Goal: Task Accomplishment & Management: Manage account settings

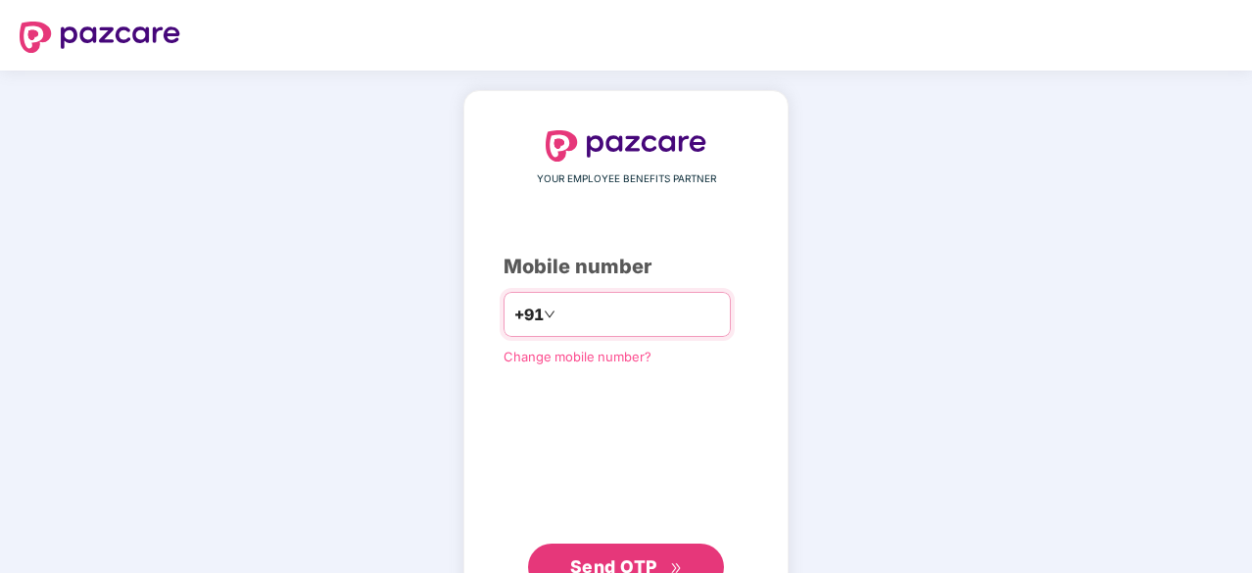
click at [592, 316] on input "number" at bounding box center [639, 314] width 161 height 31
type input "**********"
click at [594, 557] on span "Send OTP" at bounding box center [613, 564] width 87 height 21
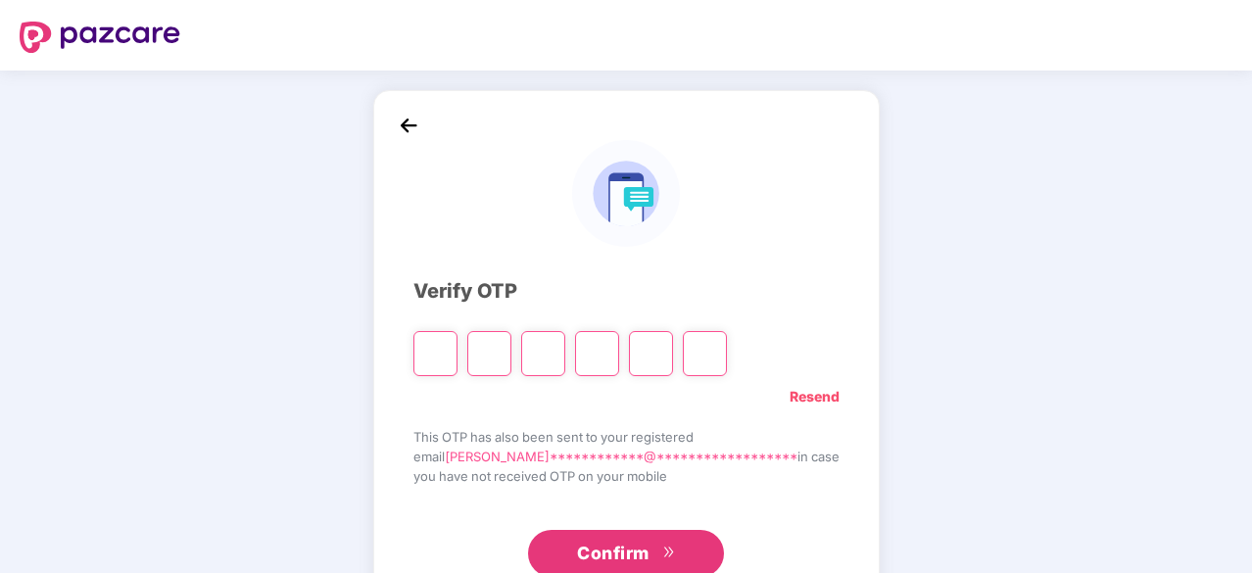
type input "*"
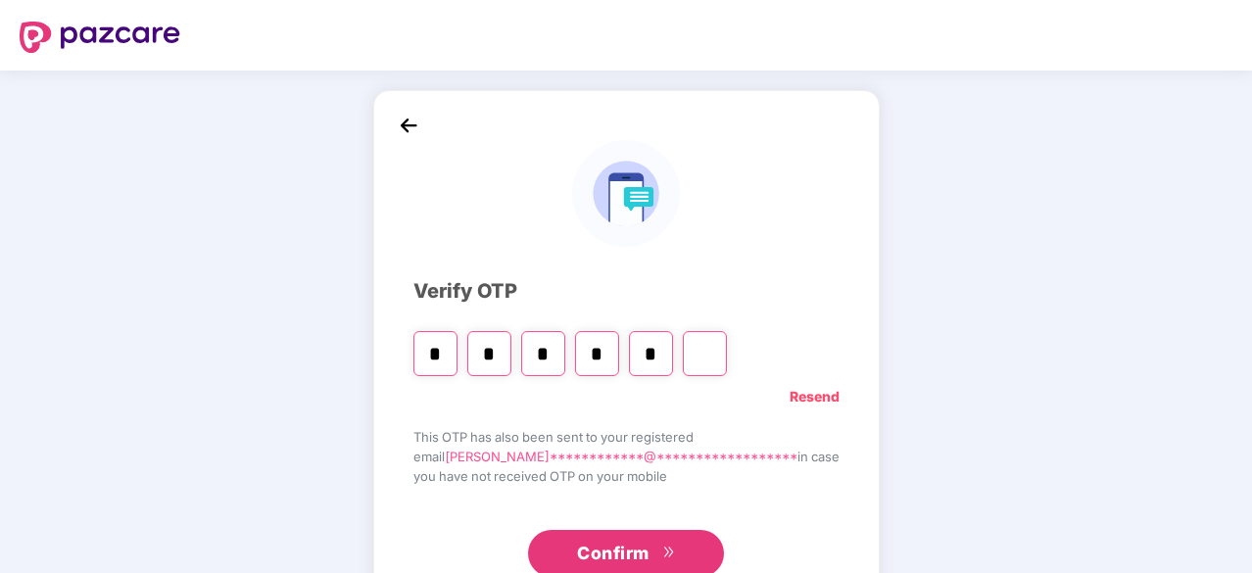
type input "*"
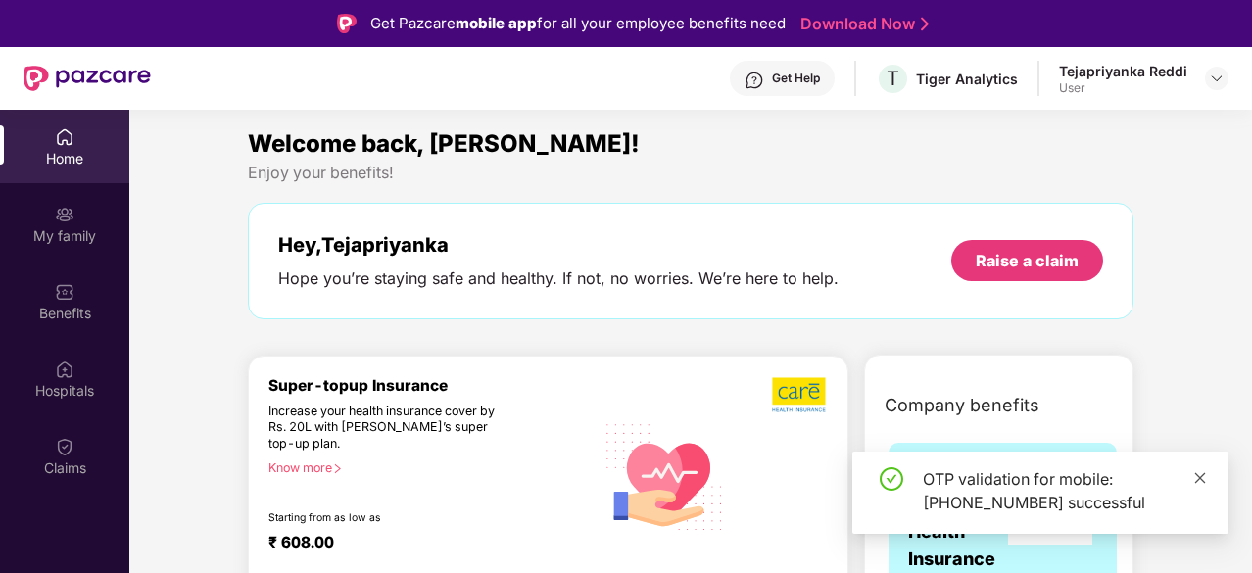
click at [1201, 477] on icon "close" at bounding box center [1200, 478] width 14 height 14
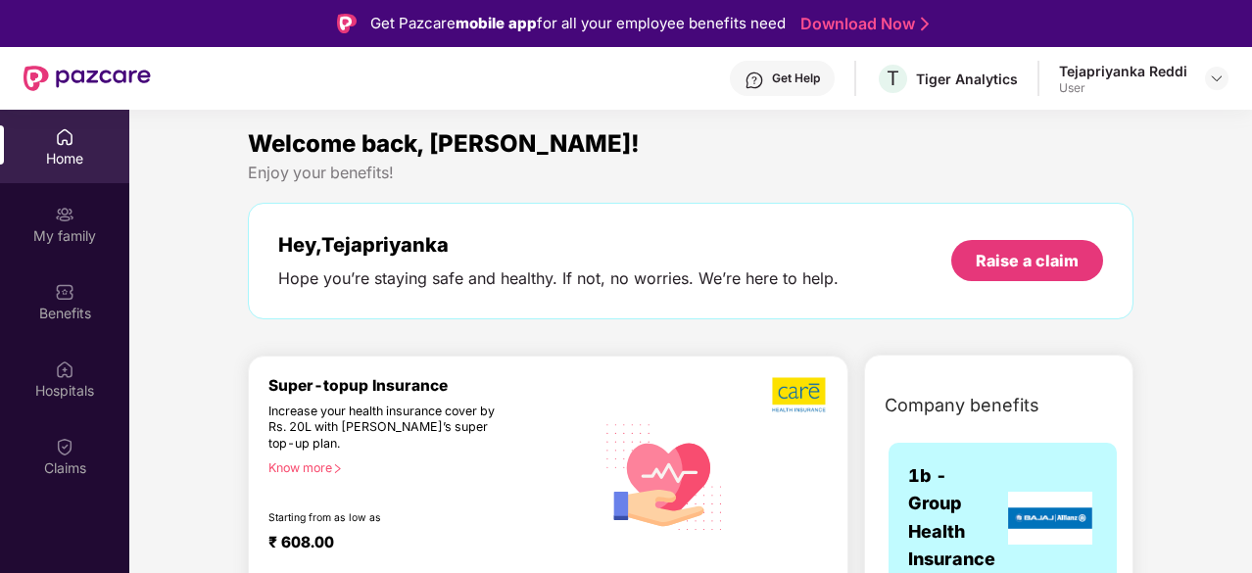
click at [347, 256] on div "Hey, [PERSON_NAME]" at bounding box center [558, 245] width 560 height 24
click at [1215, 79] on img at bounding box center [1217, 79] width 16 height 16
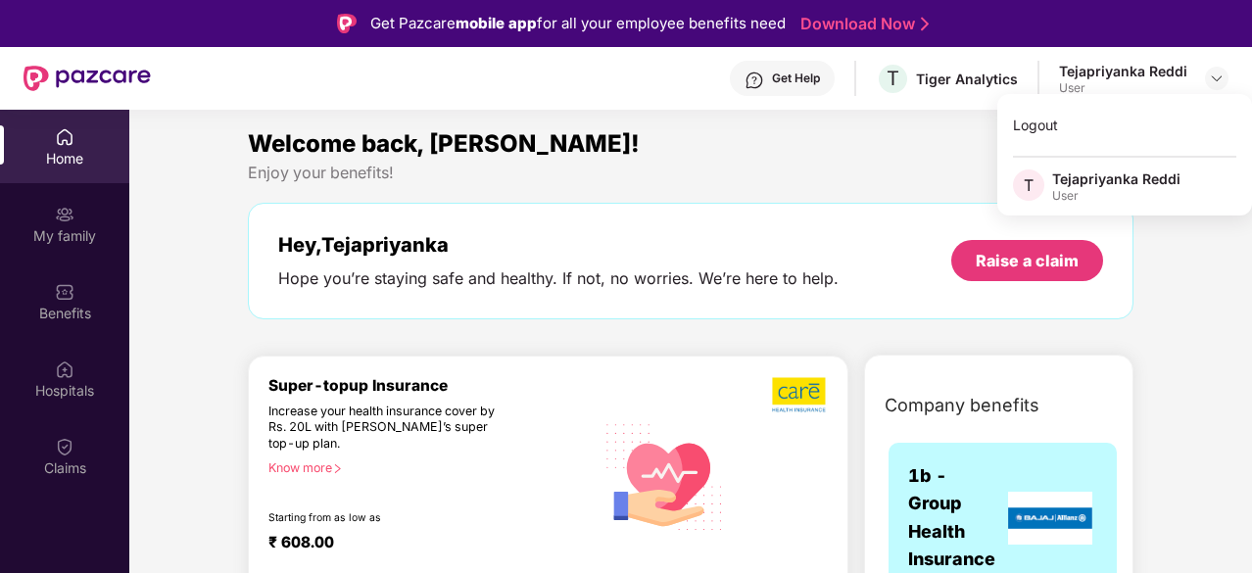
click at [1066, 189] on div "User" at bounding box center [1116, 196] width 128 height 16
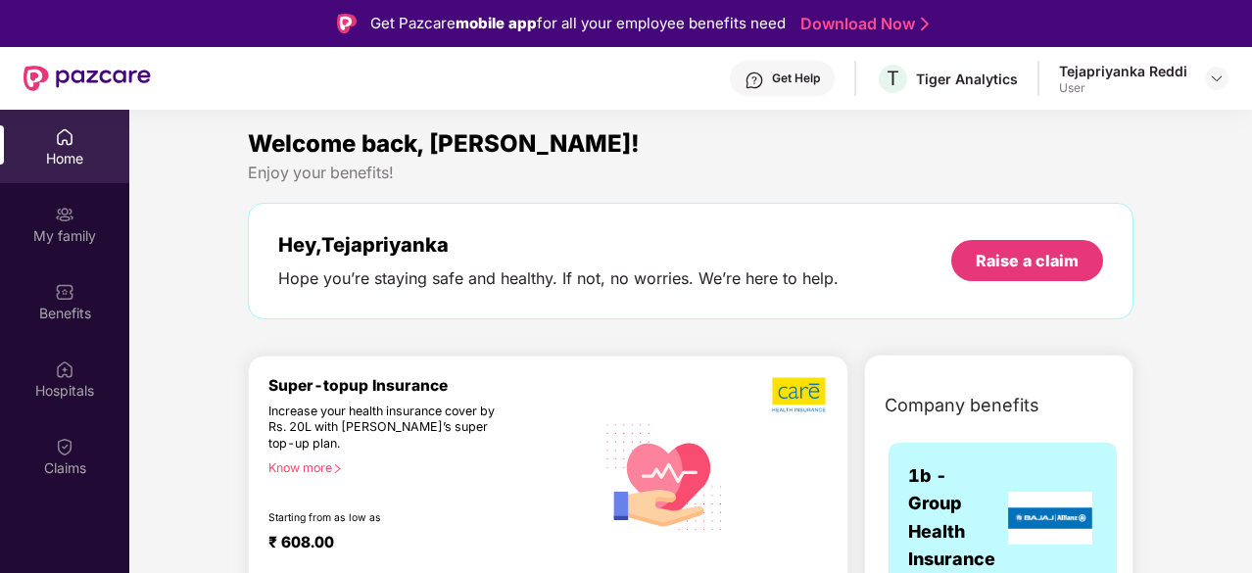
click at [39, 144] on div "Home" at bounding box center [64, 146] width 129 height 73
click at [61, 216] on img at bounding box center [65, 215] width 20 height 20
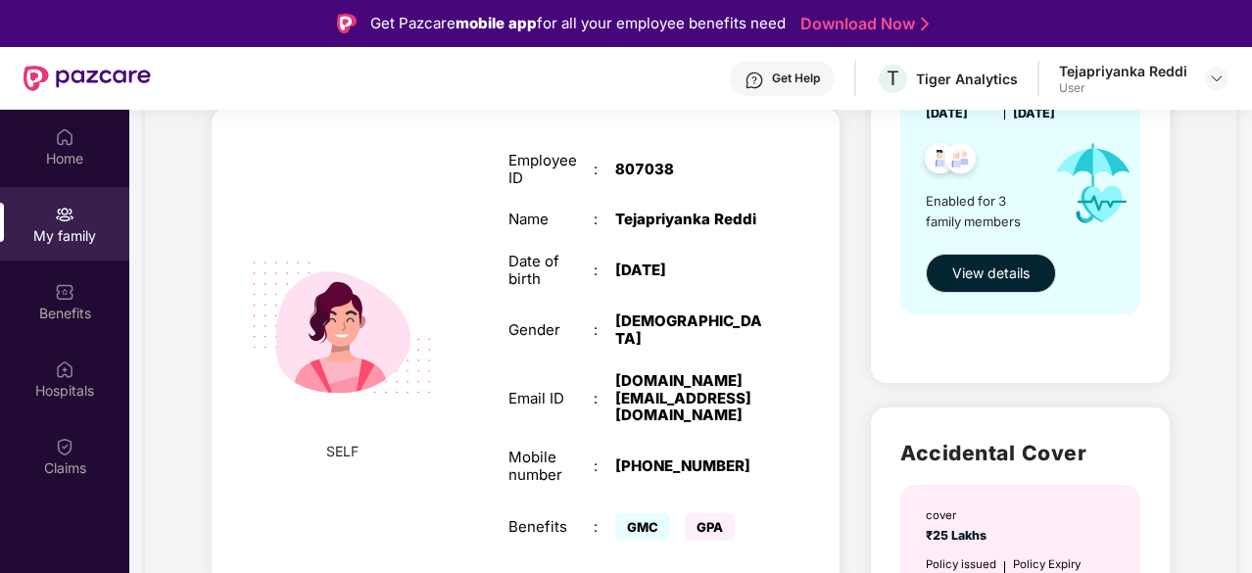
scroll to position [312, 0]
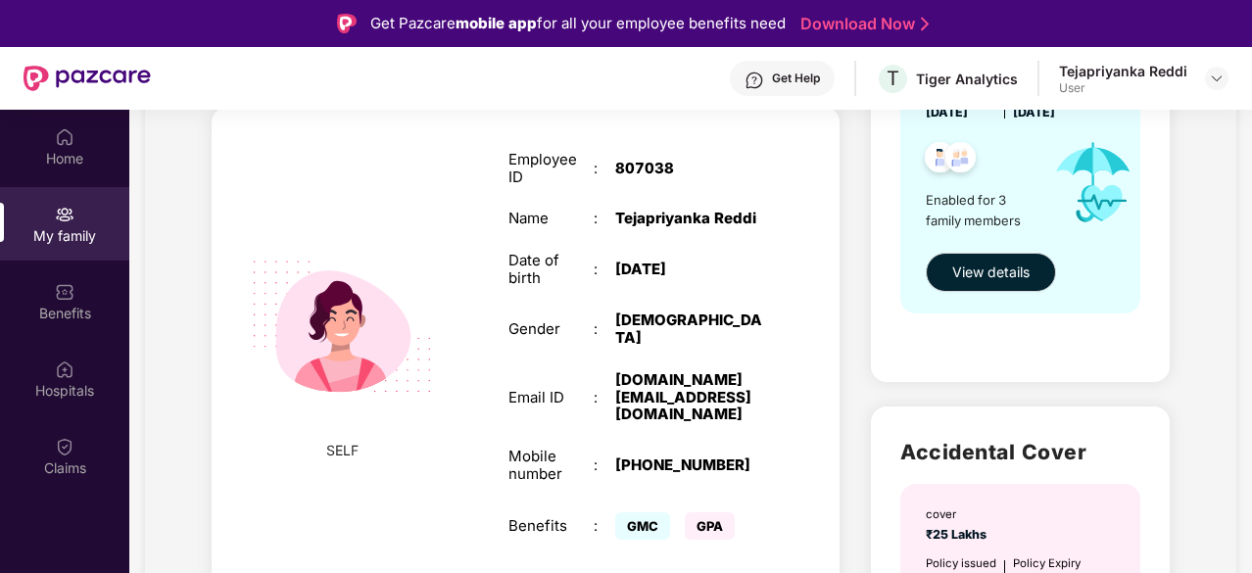
click at [749, 246] on div "Employee ID : 807038 Name : [PERSON_NAME] Reddi Date of birth : [DEMOGRAPHIC_DA…" at bounding box center [636, 347] width 294 height 443
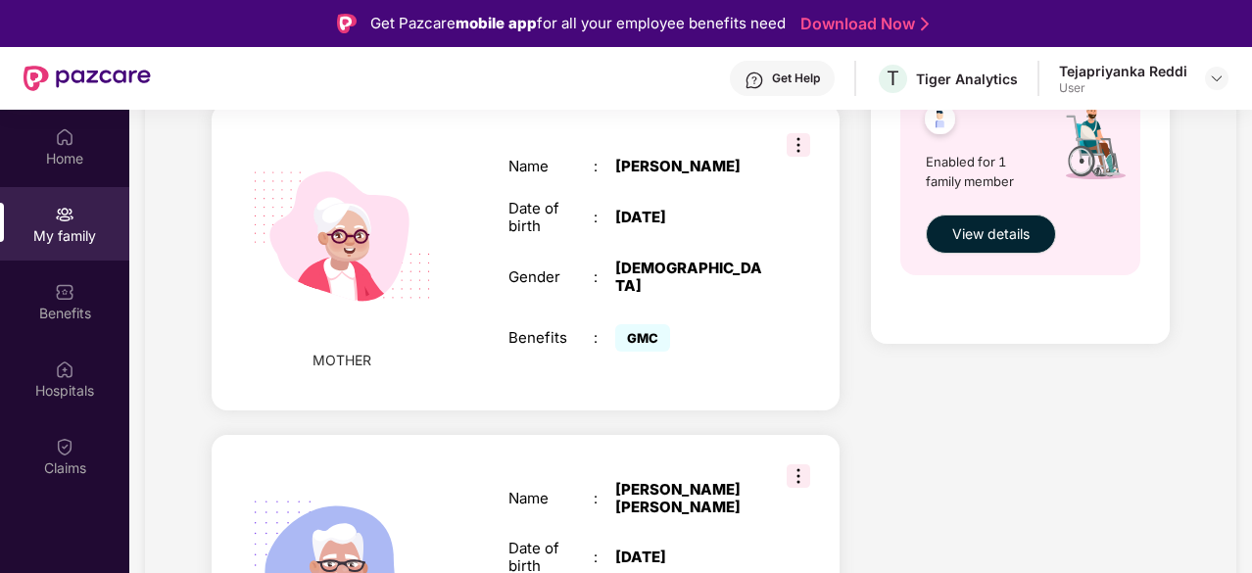
scroll to position [853, 0]
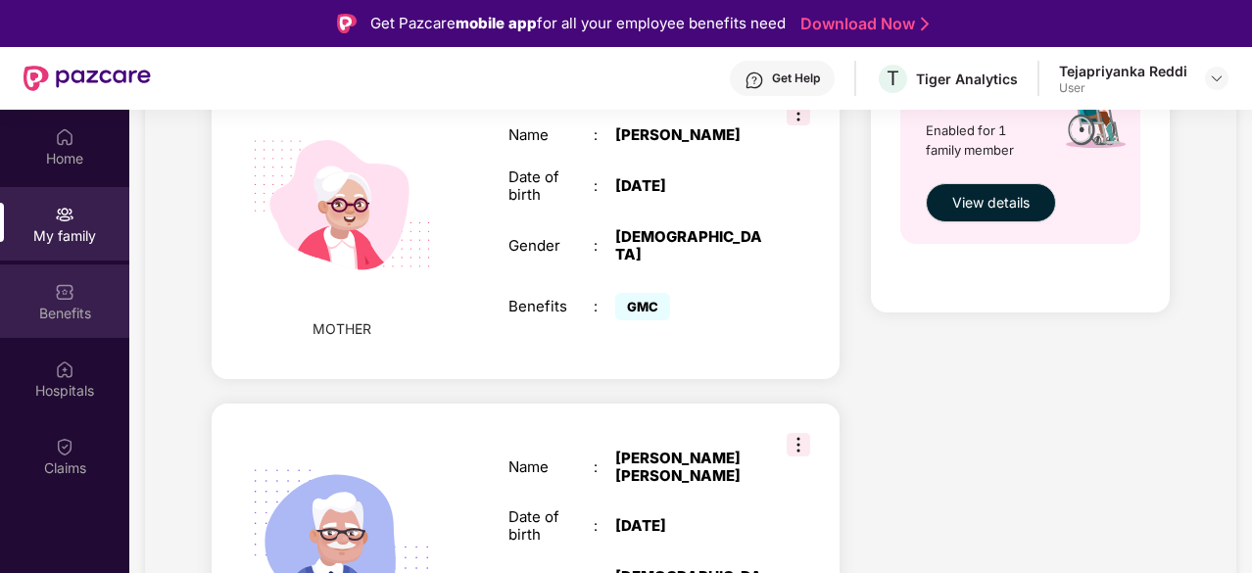
click at [63, 298] on img at bounding box center [65, 292] width 20 height 20
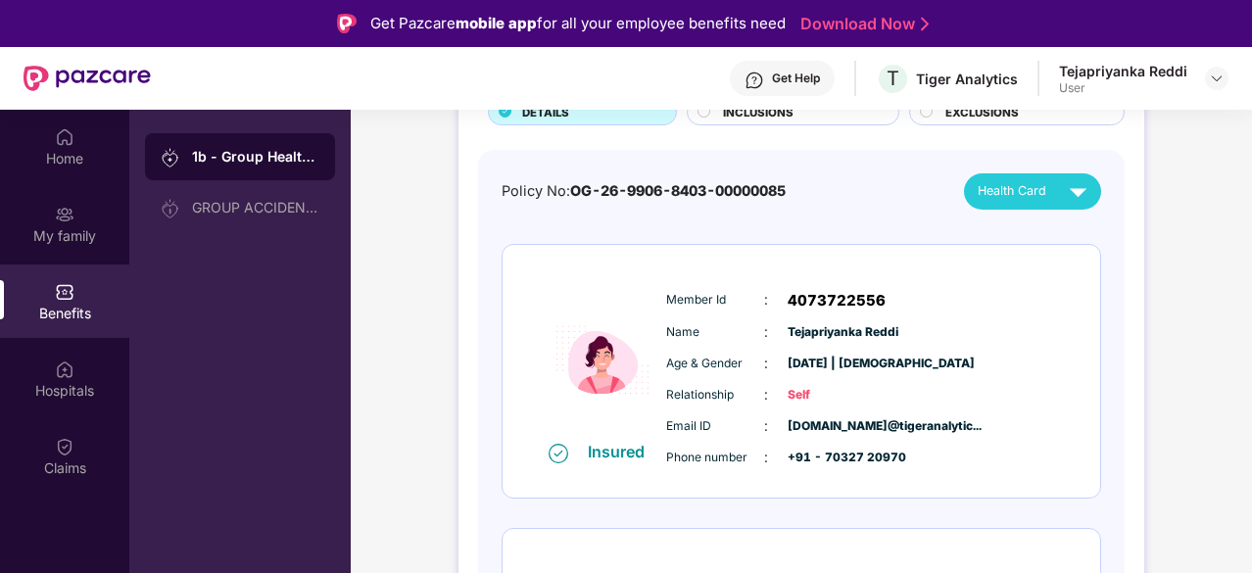
scroll to position [151, 0]
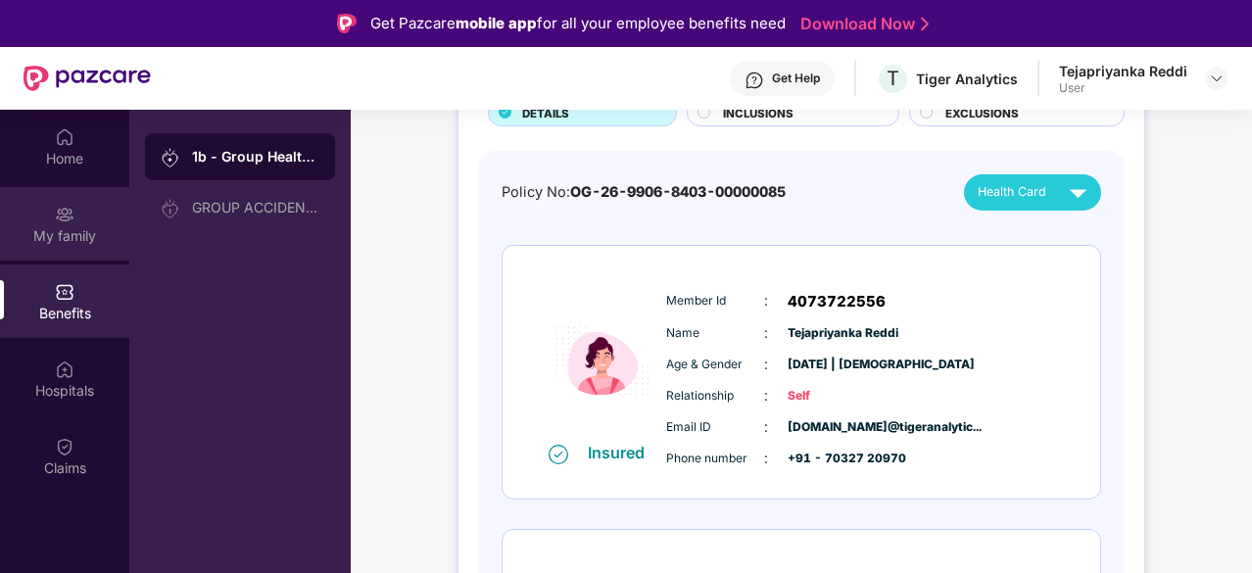
click at [82, 228] on div "My family" at bounding box center [64, 236] width 129 height 20
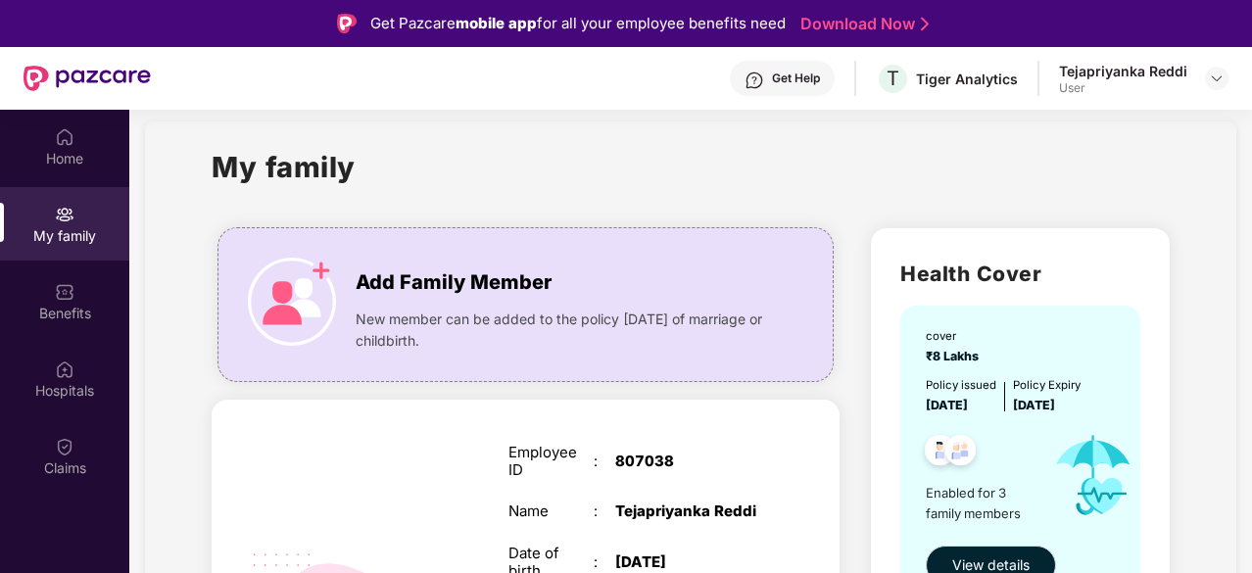
scroll to position [0, 0]
